Goal: Information Seeking & Learning: Learn about a topic

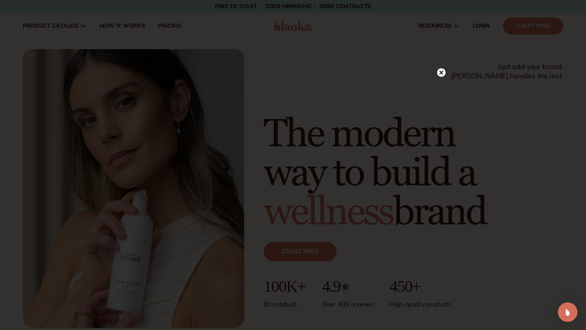
click at [437, 74] on circle at bounding box center [441, 72] width 9 height 9
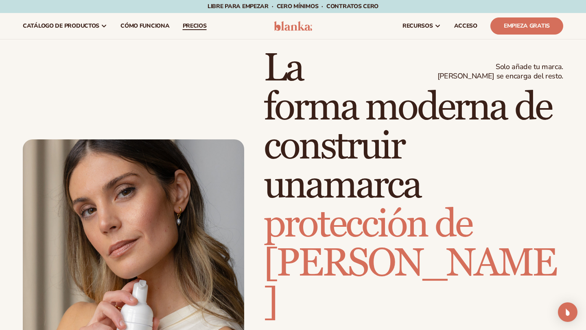
click at [204, 26] on font "precios" at bounding box center [195, 26] width 24 height 8
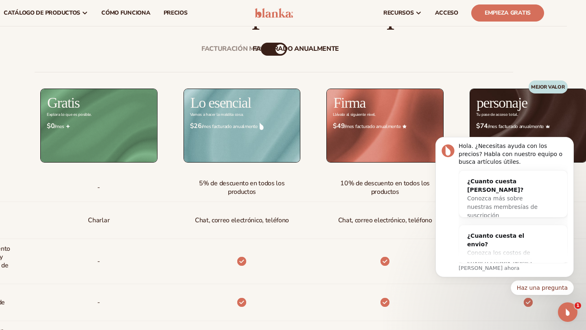
scroll to position [0, 19]
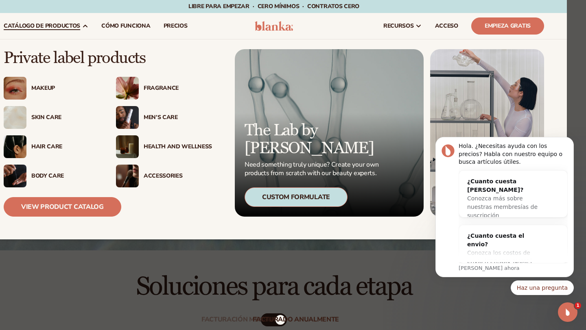
click at [42, 24] on font "catálogo de productos" at bounding box center [42, 26] width 76 height 8
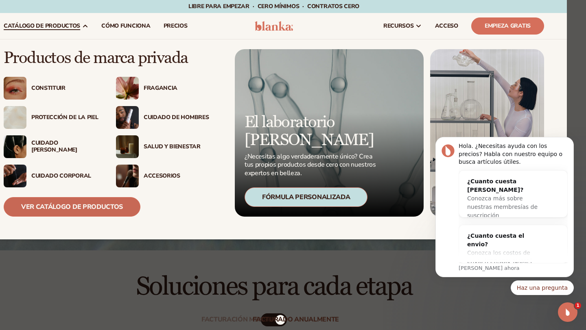
click at [75, 204] on font "Ver catálogo de productos" at bounding box center [72, 207] width 102 height 9
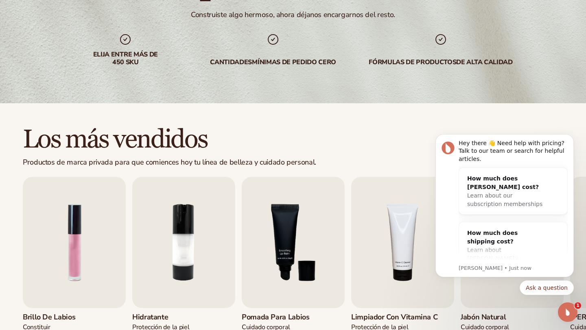
scroll to position [224, 0]
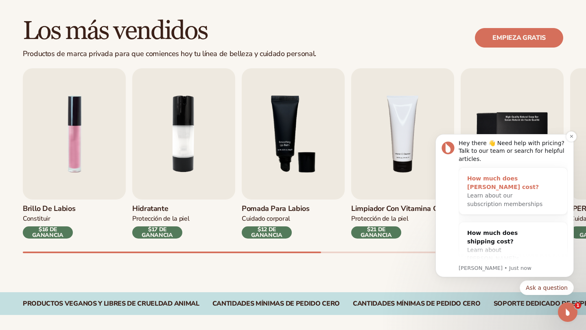
click at [492, 188] on div "How much does [PERSON_NAME] cost?" at bounding box center [505, 183] width 76 height 17
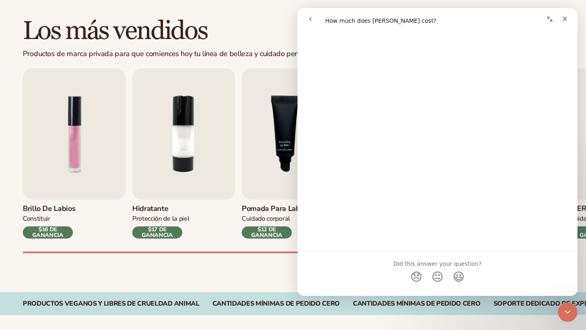
scroll to position [0, 0]
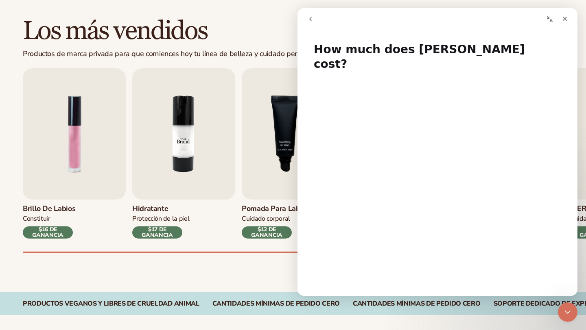
click at [227, 184] on img "2 / 9" at bounding box center [183, 133] width 103 height 131
click at [220, 241] on div "Brillo de labios Constituir $16 DE GANANCIA Hidratante Protección de la piel $1…" at bounding box center [304, 160] width 563 height 185
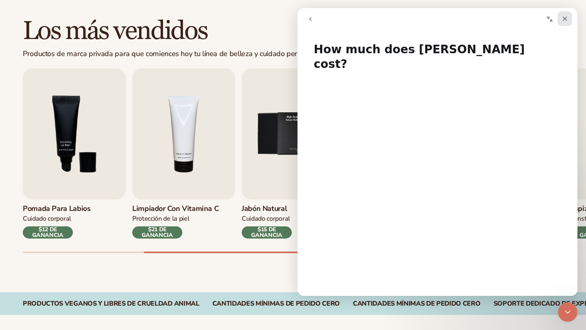
click at [565, 18] on icon "Close" at bounding box center [565, 19] width 4 height 4
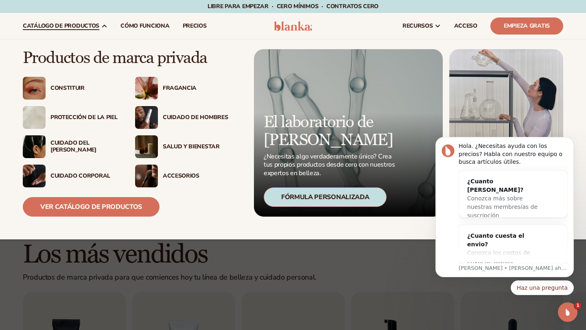
click at [69, 87] on font "Constituir" at bounding box center [67, 88] width 34 height 8
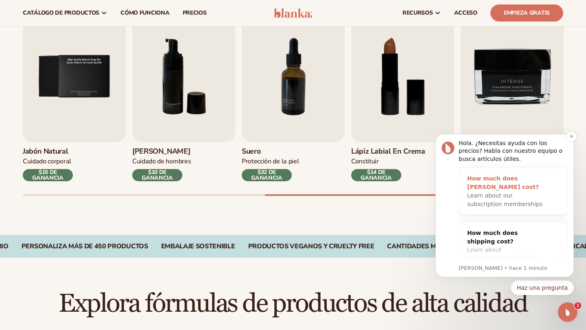
scroll to position [280, 0]
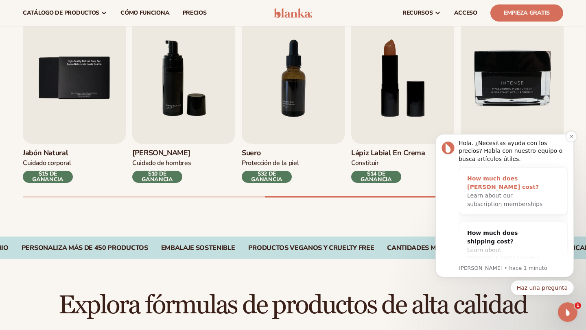
click at [476, 183] on div "How much does Blanka cost?" at bounding box center [505, 183] width 76 height 17
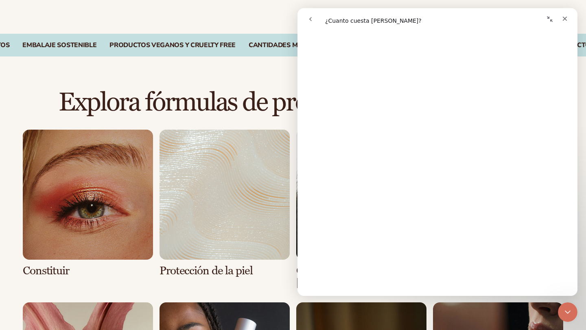
scroll to position [442, 0]
click at [310, 20] on icon "volver" at bounding box center [310, 19] width 7 height 7
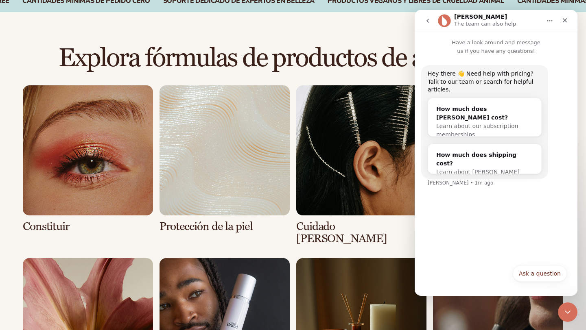
scroll to position [542, 0]
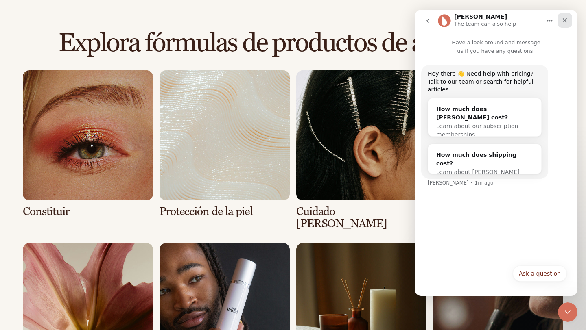
click at [567, 22] on icon "Close" at bounding box center [564, 20] width 7 height 7
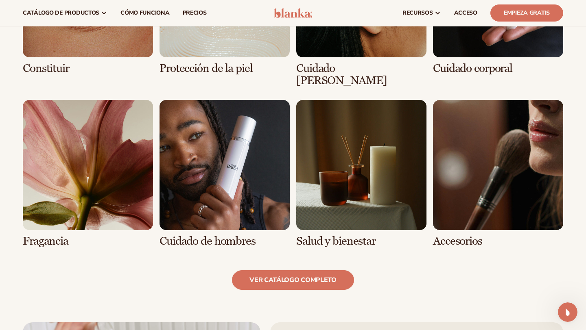
scroll to position [638, 0]
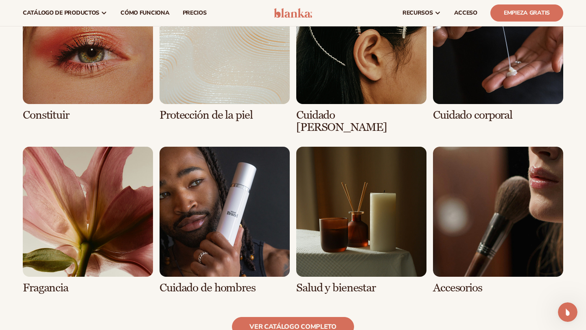
click at [133, 84] on link "1 / 8" at bounding box center [88, 48] width 130 height 148
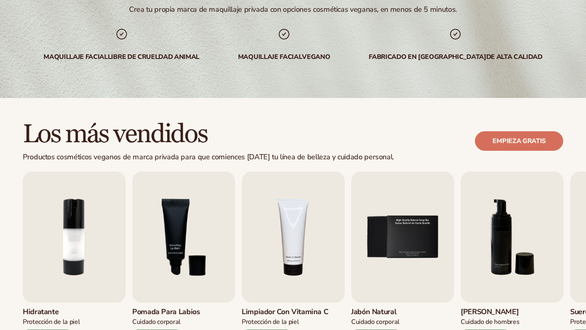
scroll to position [238, 0]
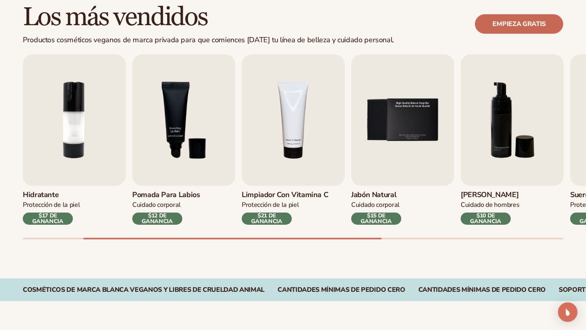
click at [503, 22] on font "Empieza gratis" at bounding box center [518, 24] width 53 height 9
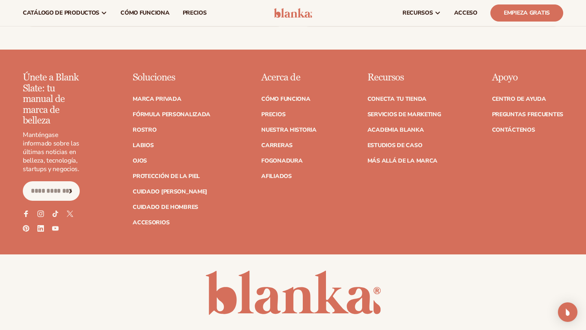
scroll to position [1570, 0]
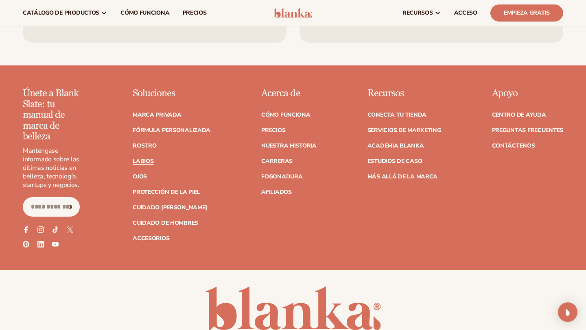
click at [148, 157] on font "Labios" at bounding box center [143, 161] width 21 height 8
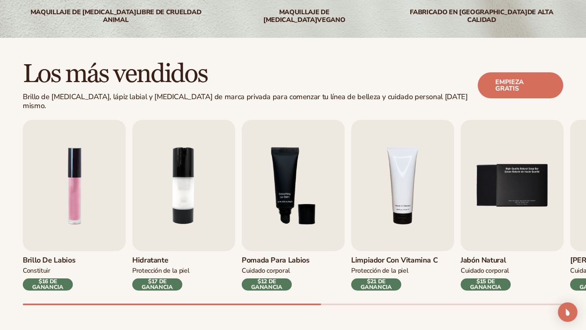
scroll to position [181, 0]
click at [48, 277] on font "$16 DE GANANCIA" at bounding box center [47, 283] width 31 height 13
click at [66, 192] on img "1 / 9" at bounding box center [74, 185] width 103 height 131
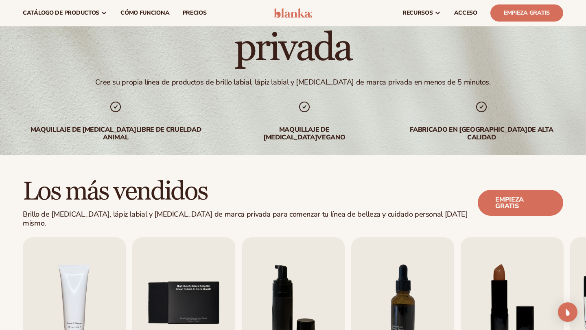
scroll to position [0, 0]
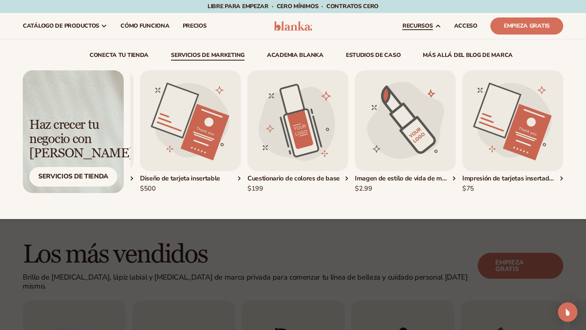
click at [394, 141] on img "4 / 5" at bounding box center [405, 120] width 101 height 101
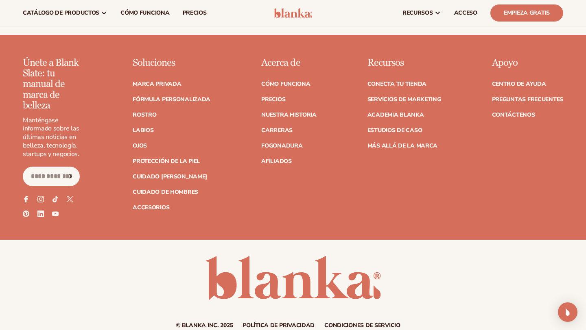
scroll to position [710, 0]
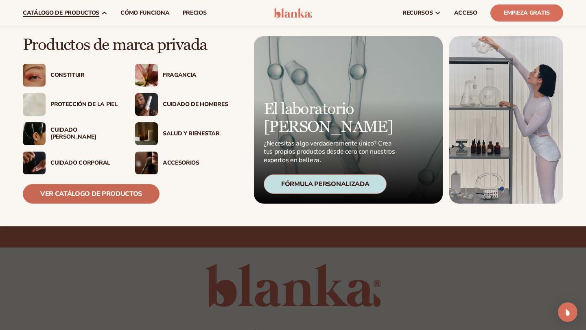
click at [122, 202] on link "Ver catálogo de productos" at bounding box center [91, 194] width 137 height 20
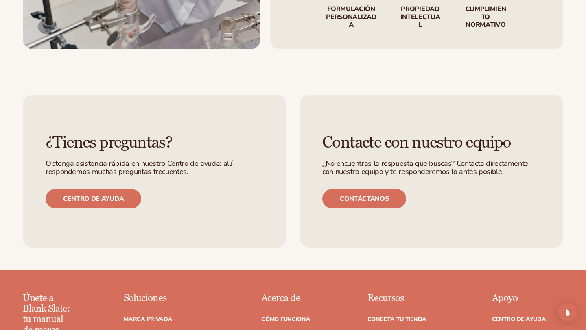
scroll to position [1216, 0]
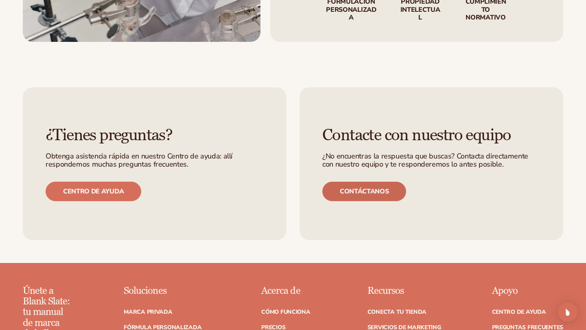
click at [367, 182] on link "Contáctanos" at bounding box center [364, 192] width 84 height 20
